Goal: Information Seeking & Learning: Find specific fact

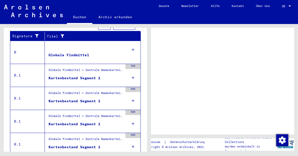
scroll to position [107, 0]
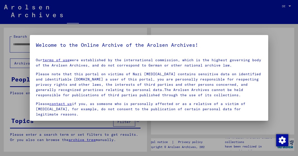
type input "**********"
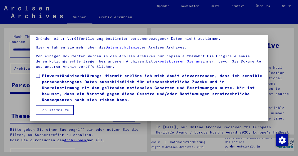
scroll to position [41, 0]
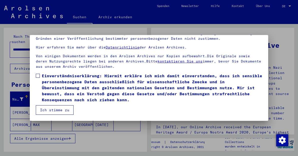
click at [39, 76] on span at bounding box center [38, 76] width 4 height 4
click at [58, 111] on button "Ich stimme zu" at bounding box center [55, 110] width 38 height 10
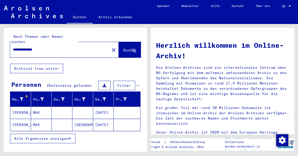
click at [20, 107] on mat-cell "[PERSON_NAME]" at bounding box center [20, 113] width 21 height 12
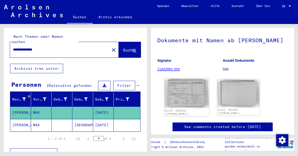
click at [192, 82] on img at bounding box center [186, 93] width 45 height 30
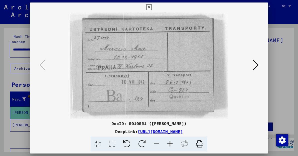
click at [256, 67] on icon at bounding box center [256, 65] width 6 height 12
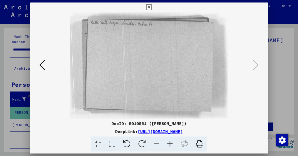
click at [152, 7] on icon at bounding box center [149, 8] width 6 height 6
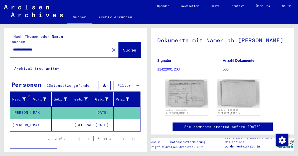
click at [81, 119] on mat-cell "[GEOGRAPHIC_DATA]" at bounding box center [82, 125] width 21 height 12
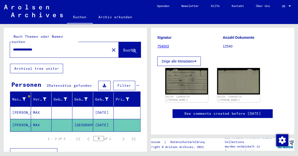
scroll to position [63, 0]
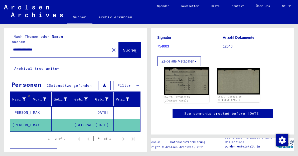
click at [189, 78] on img at bounding box center [186, 81] width 45 height 28
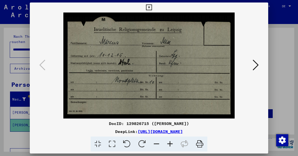
click at [258, 67] on icon at bounding box center [256, 65] width 6 height 12
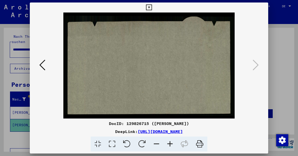
click at [152, 5] on icon at bounding box center [149, 8] width 6 height 6
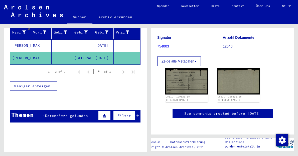
scroll to position [67, 0]
